Goal: Task Accomplishment & Management: Use online tool/utility

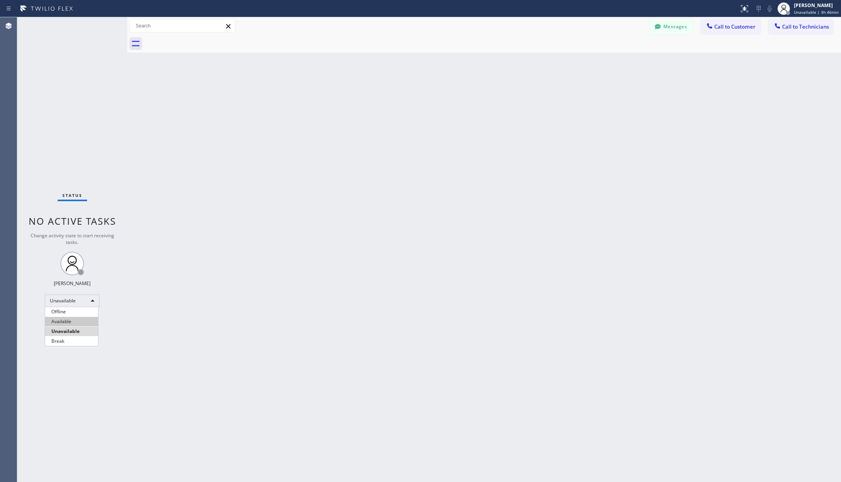
click at [67, 322] on li "Available" at bounding box center [71, 321] width 53 height 9
click at [219, 320] on div "Back to Dashboard Change Sender ID Customers Technicians AA [PERSON_NAME] [DATE…" at bounding box center [484, 249] width 714 height 465
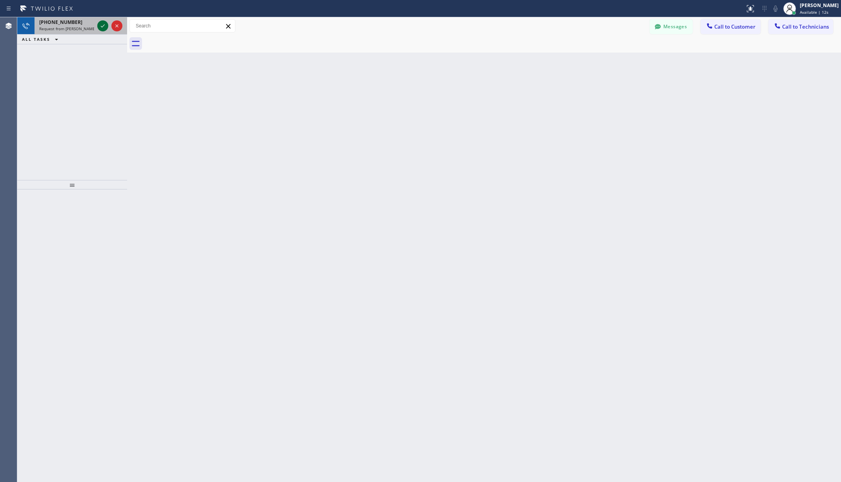
click at [102, 24] on icon at bounding box center [102, 25] width 9 height 9
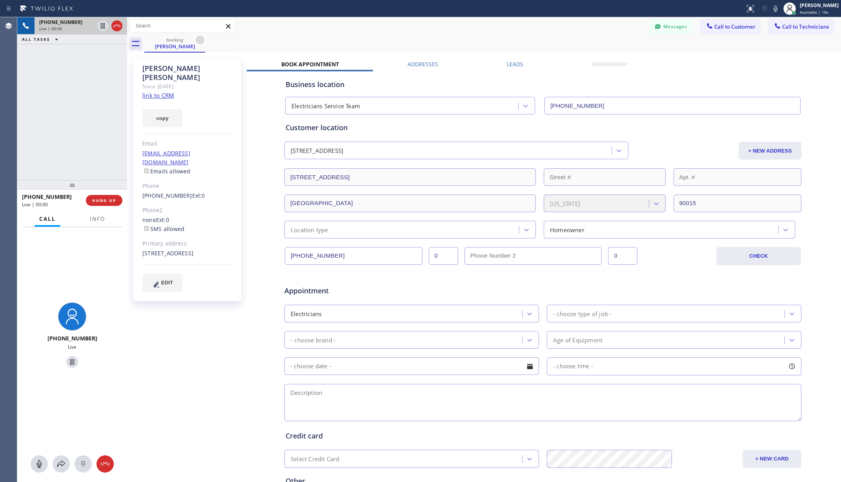
type input "[PHONE_NUMBER]"
drag, startPoint x: 183, startPoint y: 331, endPoint x: 187, endPoint y: 344, distance: 12.9
click at [184, 331] on div "[PERSON_NAME] Since: [DATE] link to CRM copy Email [EMAIL_ADDRESS][DOMAIN_NAME]…" at bounding box center [188, 308] width 118 height 508
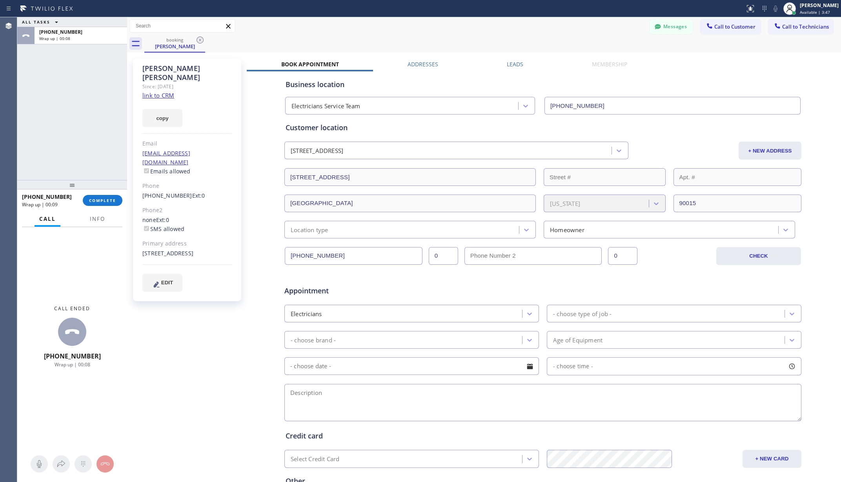
click at [113, 207] on div "[PHONE_NUMBER] Wrap up | 00:09 COMPLETE" at bounding box center [72, 200] width 100 height 20
click at [114, 200] on span "COMPLETE" at bounding box center [102, 200] width 27 height 5
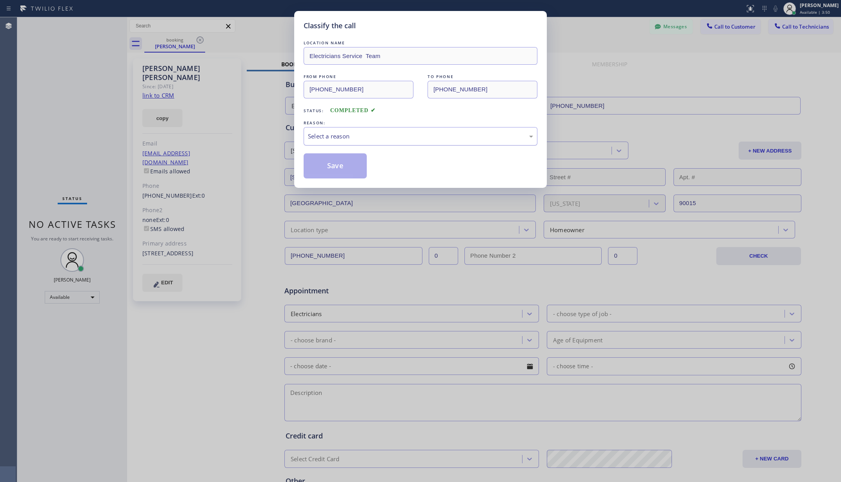
click at [392, 129] on div "Select a reason" at bounding box center [420, 136] width 234 height 18
click at [351, 165] on button "Save" at bounding box center [334, 165] width 63 height 25
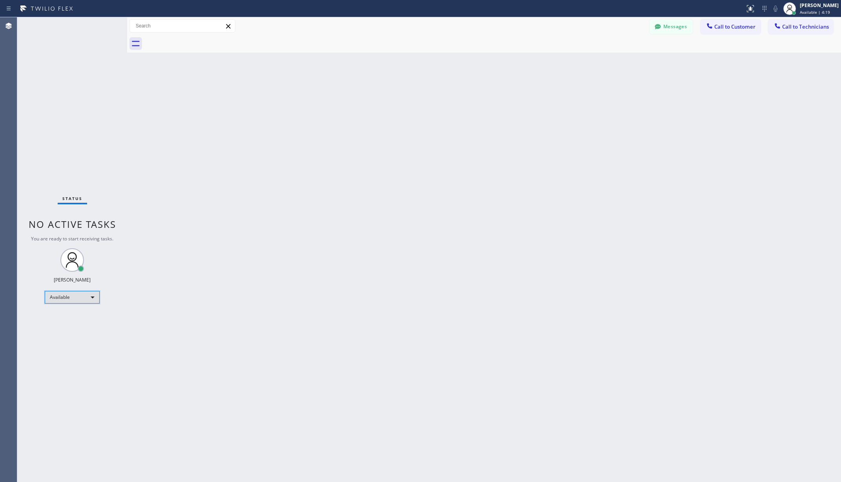
click at [77, 296] on div "Available" at bounding box center [72, 297] width 55 height 13
click at [65, 326] on li "Unavailable" at bounding box center [71, 327] width 53 height 9
click at [182, 306] on div "Back to Dashboard Change Sender ID Customers Technicians AA [PERSON_NAME] [DATE…" at bounding box center [484, 249] width 714 height 465
